Goal: Transaction & Acquisition: Purchase product/service

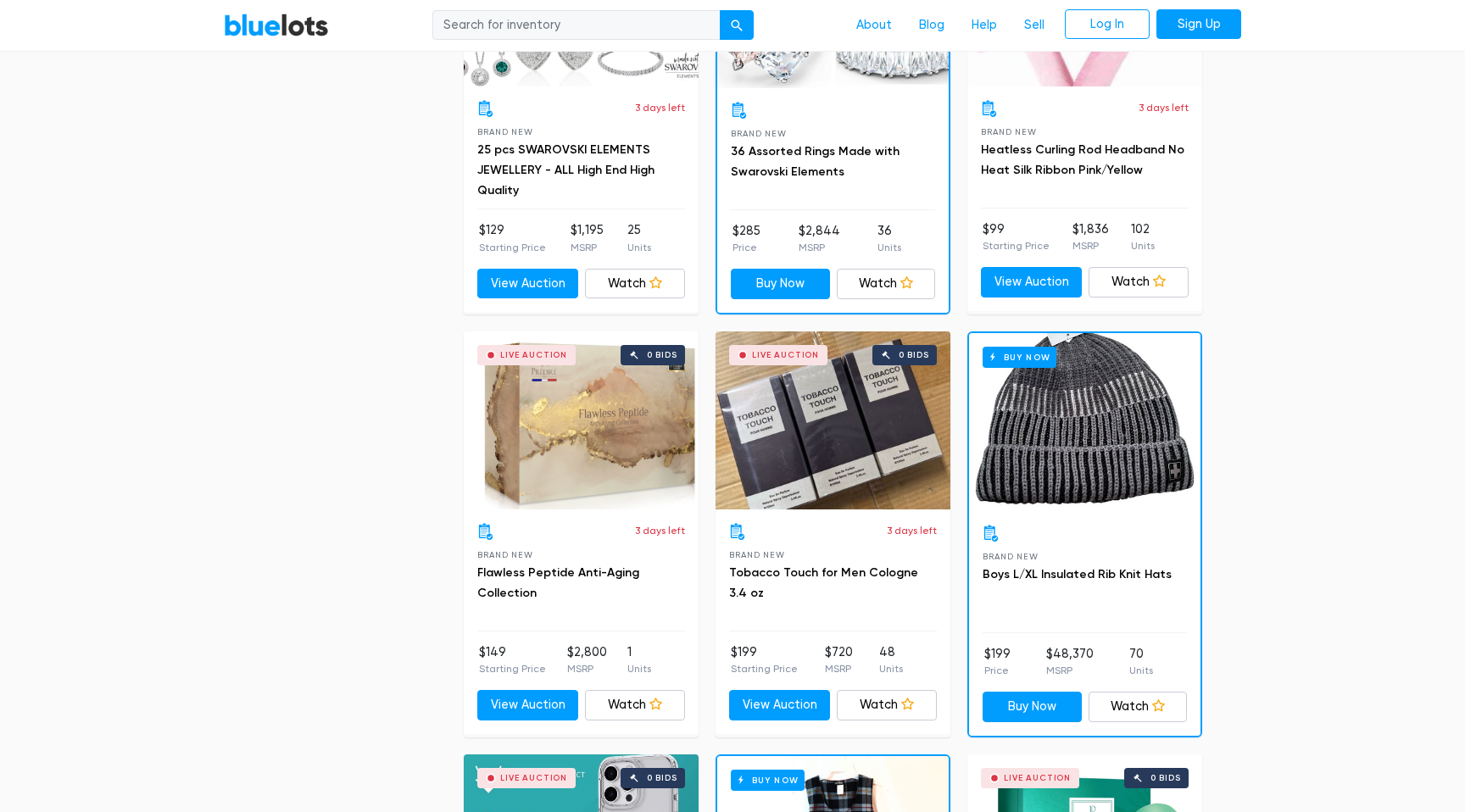
scroll to position [1084, 0]
click at [527, 571] on link "Flawless Peptide Anti-Aging Collection" at bounding box center [558, 582] width 162 height 35
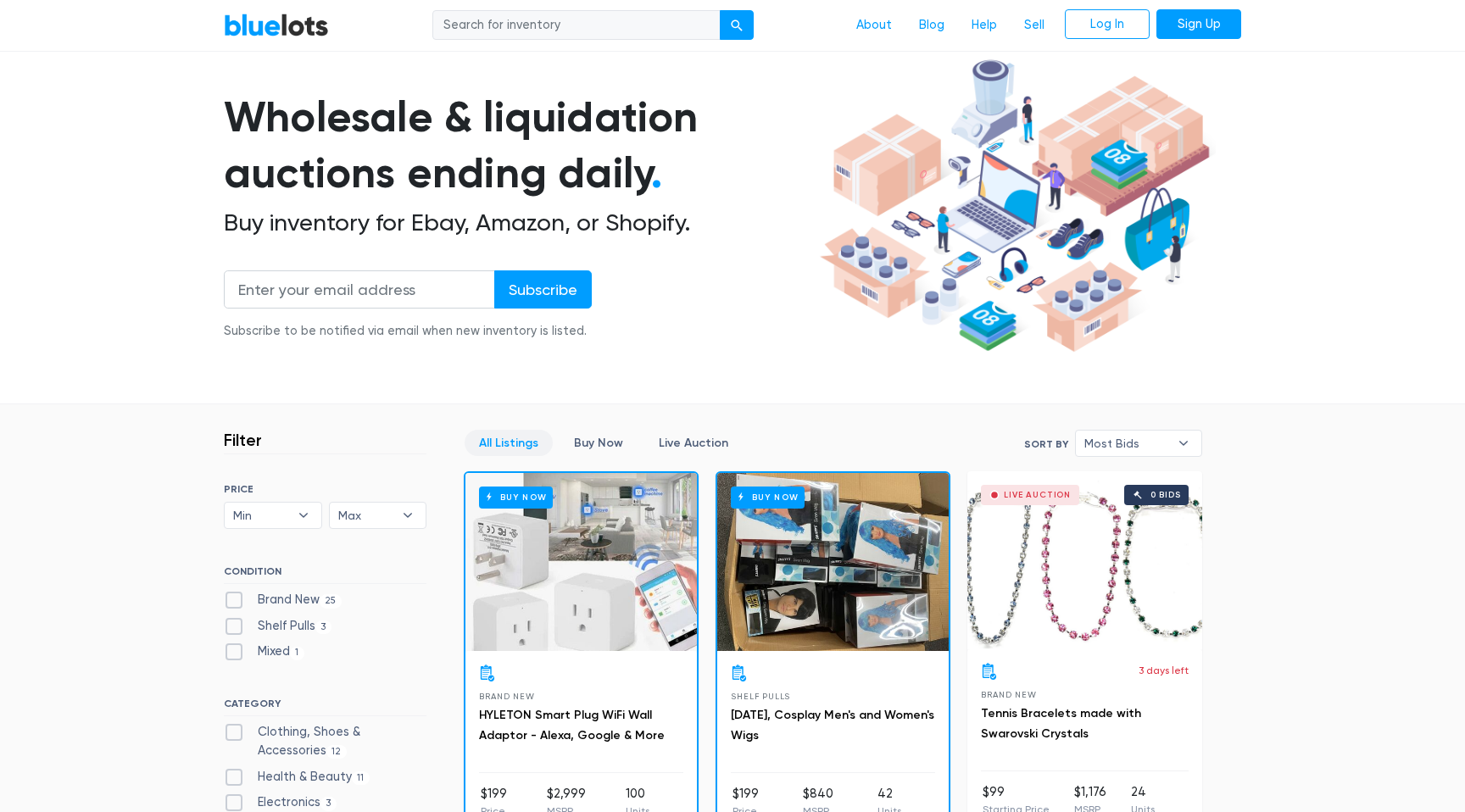
scroll to position [93, 0]
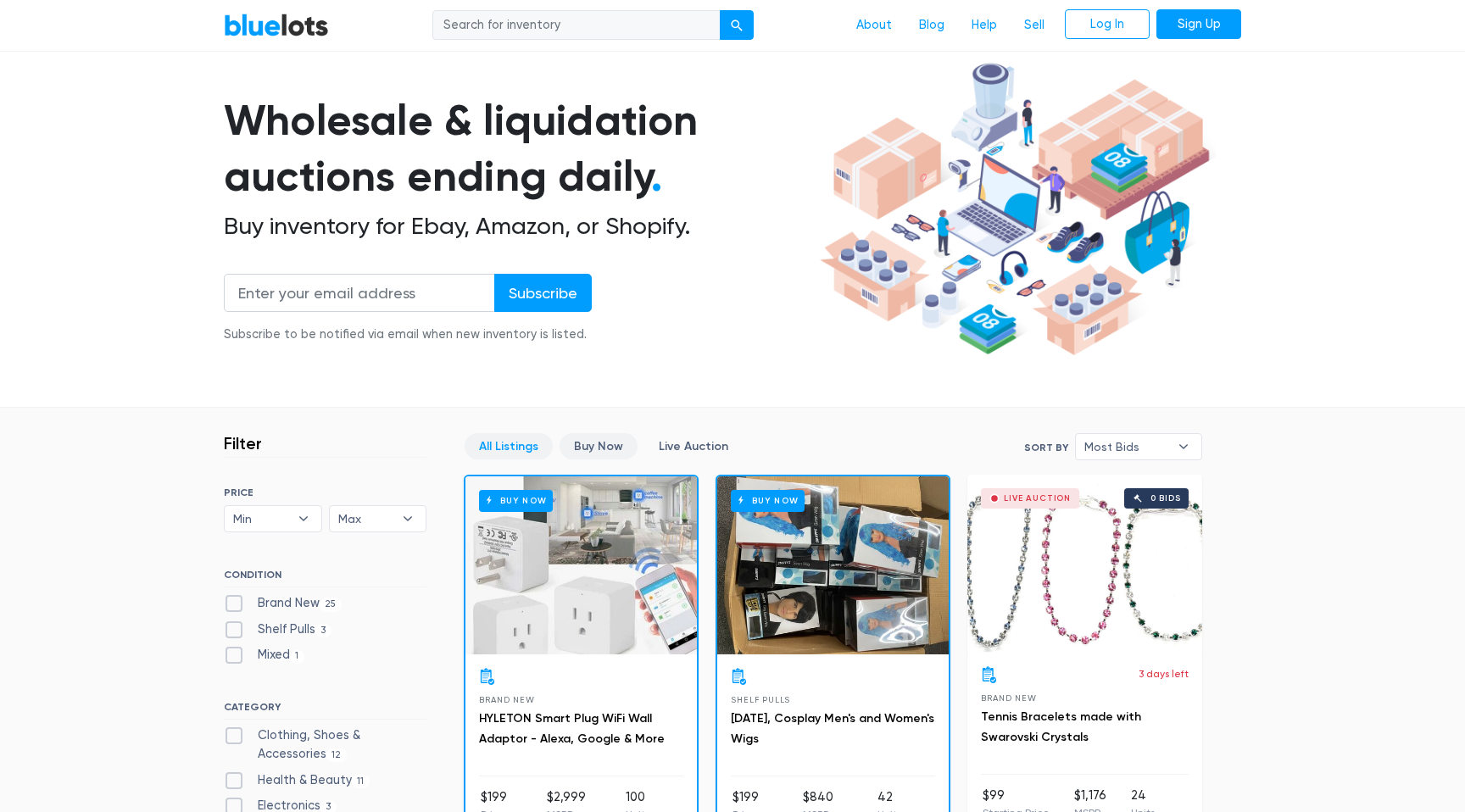
click at [588, 442] on link "Buy Now" at bounding box center [598, 446] width 78 height 26
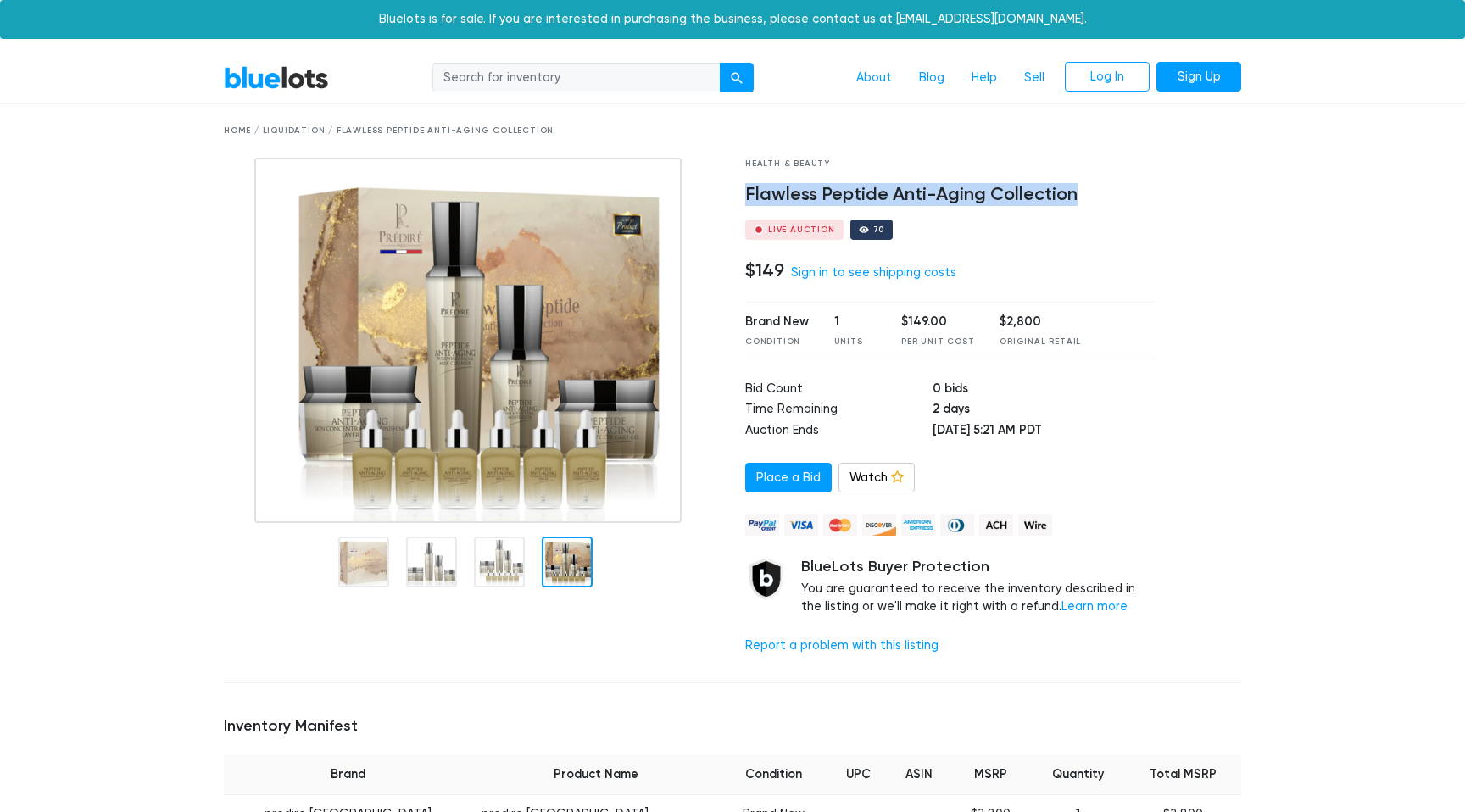
drag, startPoint x: 747, startPoint y: 194, endPoint x: 1092, endPoint y: 189, distance: 345.0
click at [1092, 190] on h4 "Flawless Peptide Anti-Aging Collection" at bounding box center [950, 195] width 409 height 22
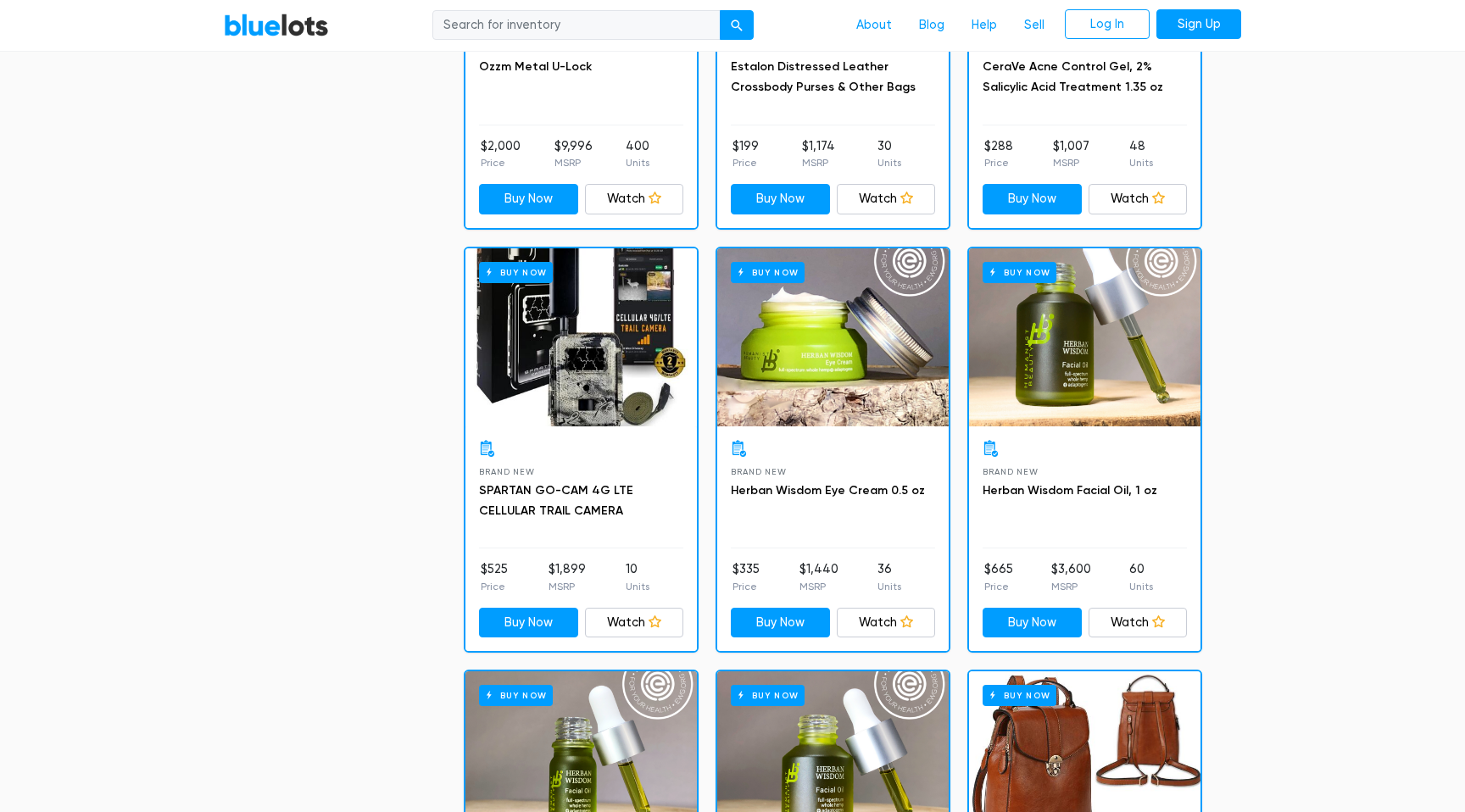
scroll to position [1593, 0]
